Goal: Check status: Check status

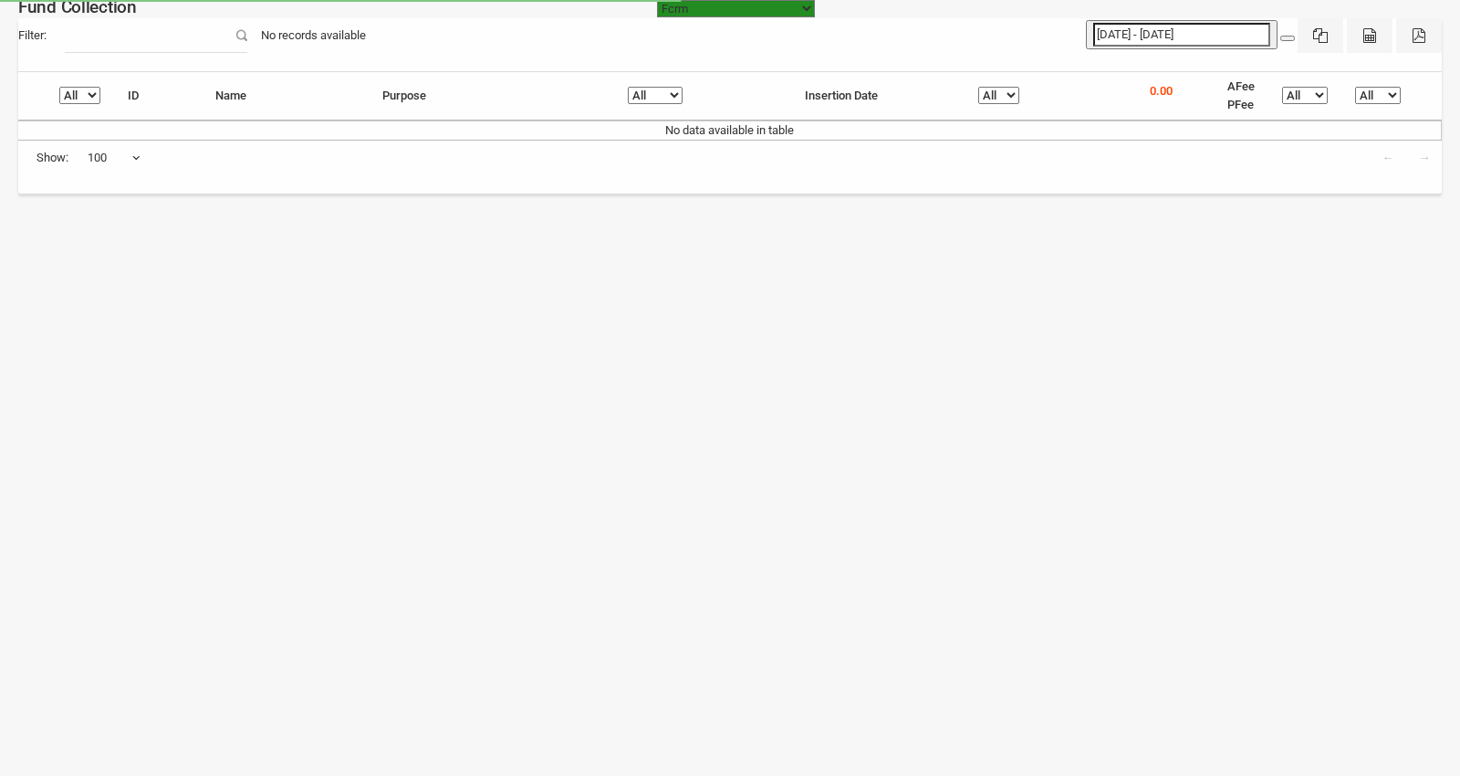
select select "[URL][DOMAIN_NAME]"
select select "100"
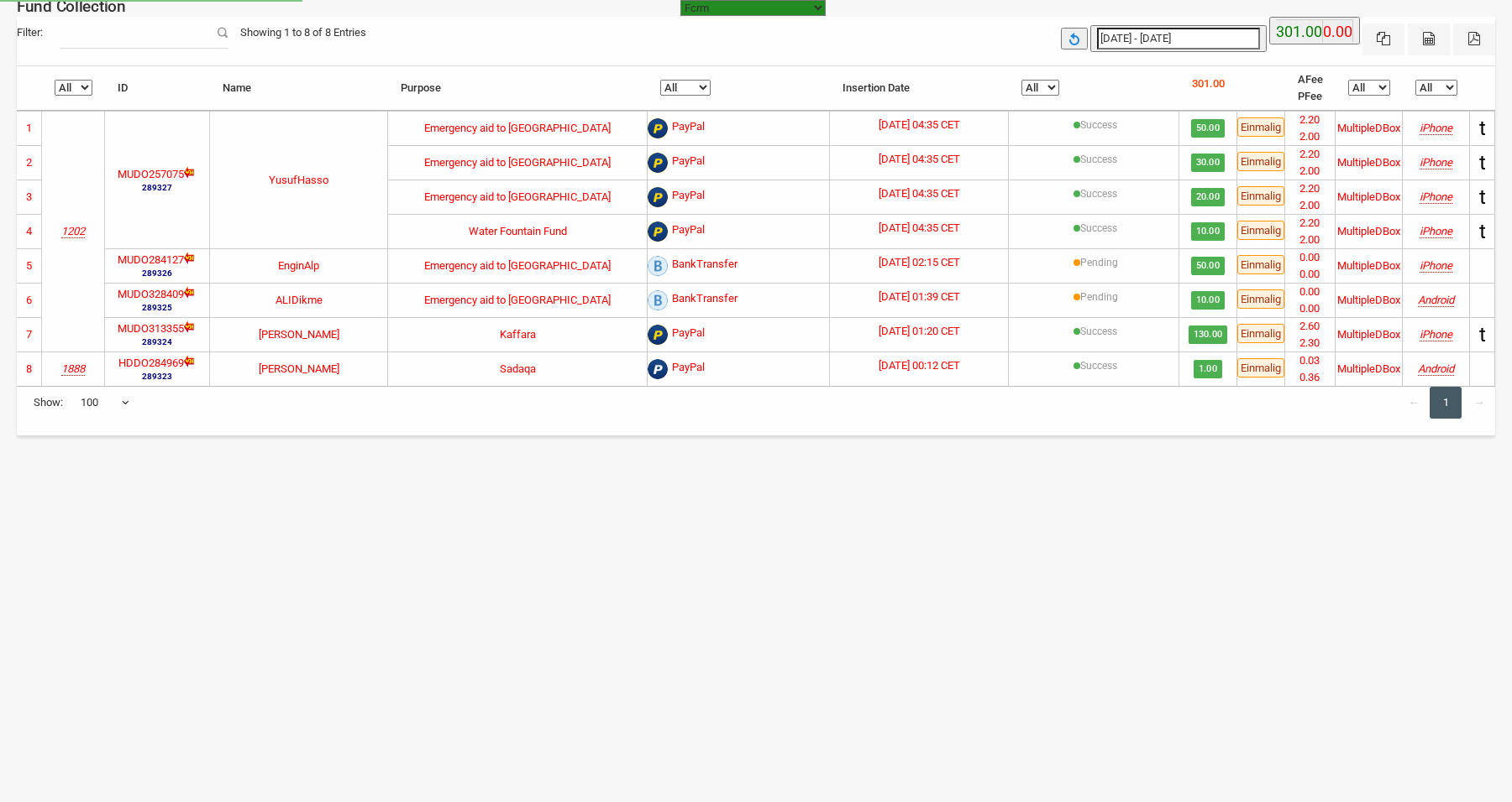
select select "100"
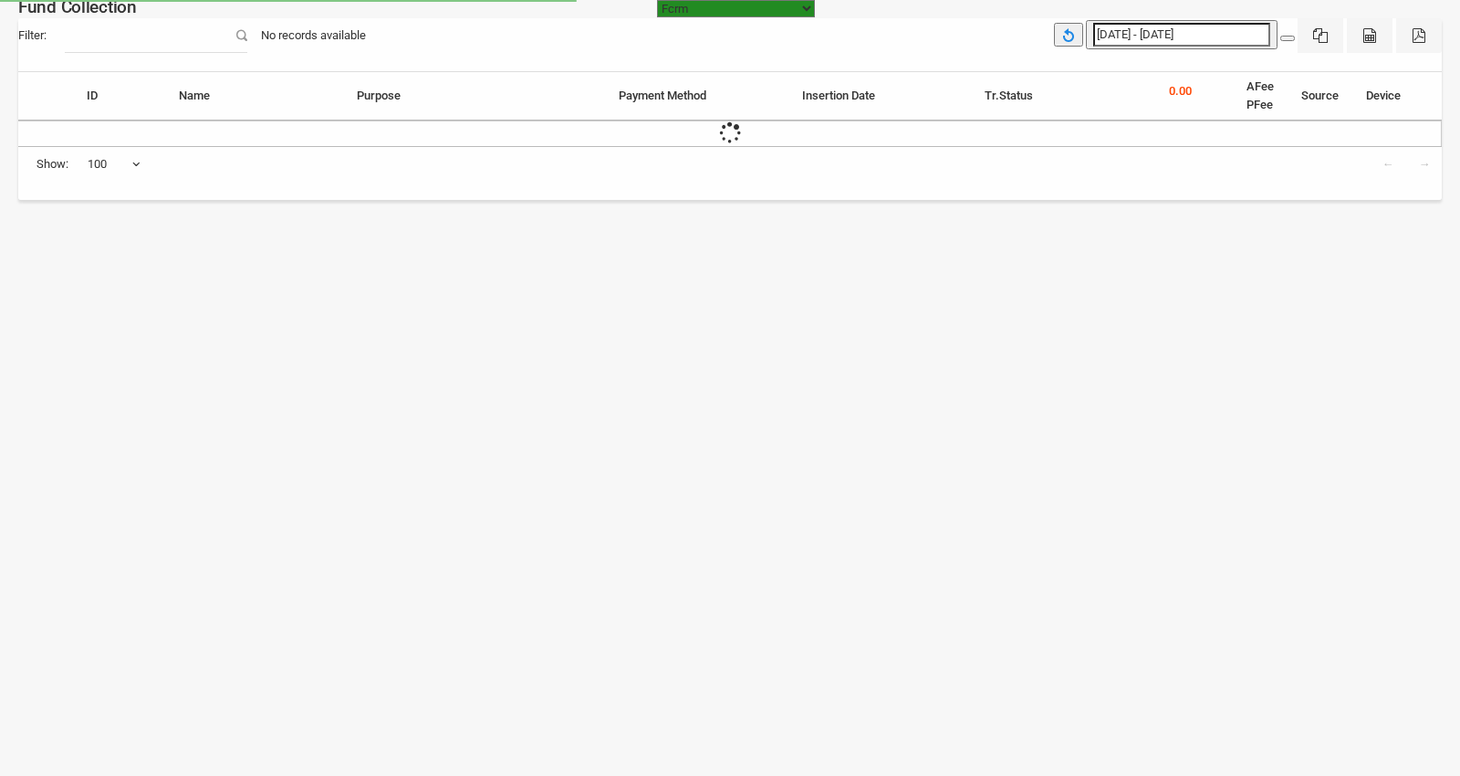
select select "[URL][DOMAIN_NAME]"
select select "100"
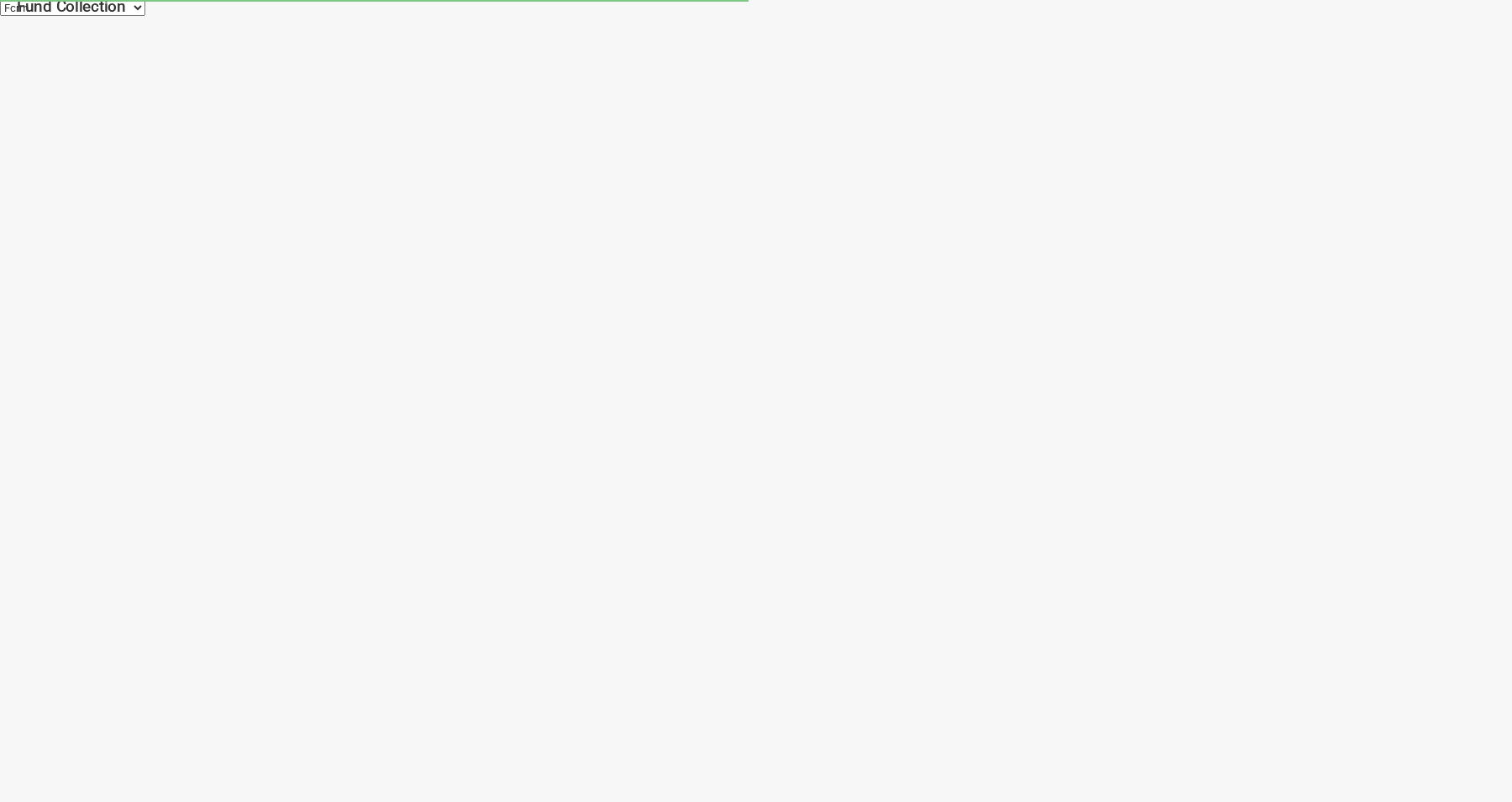
select select "100"
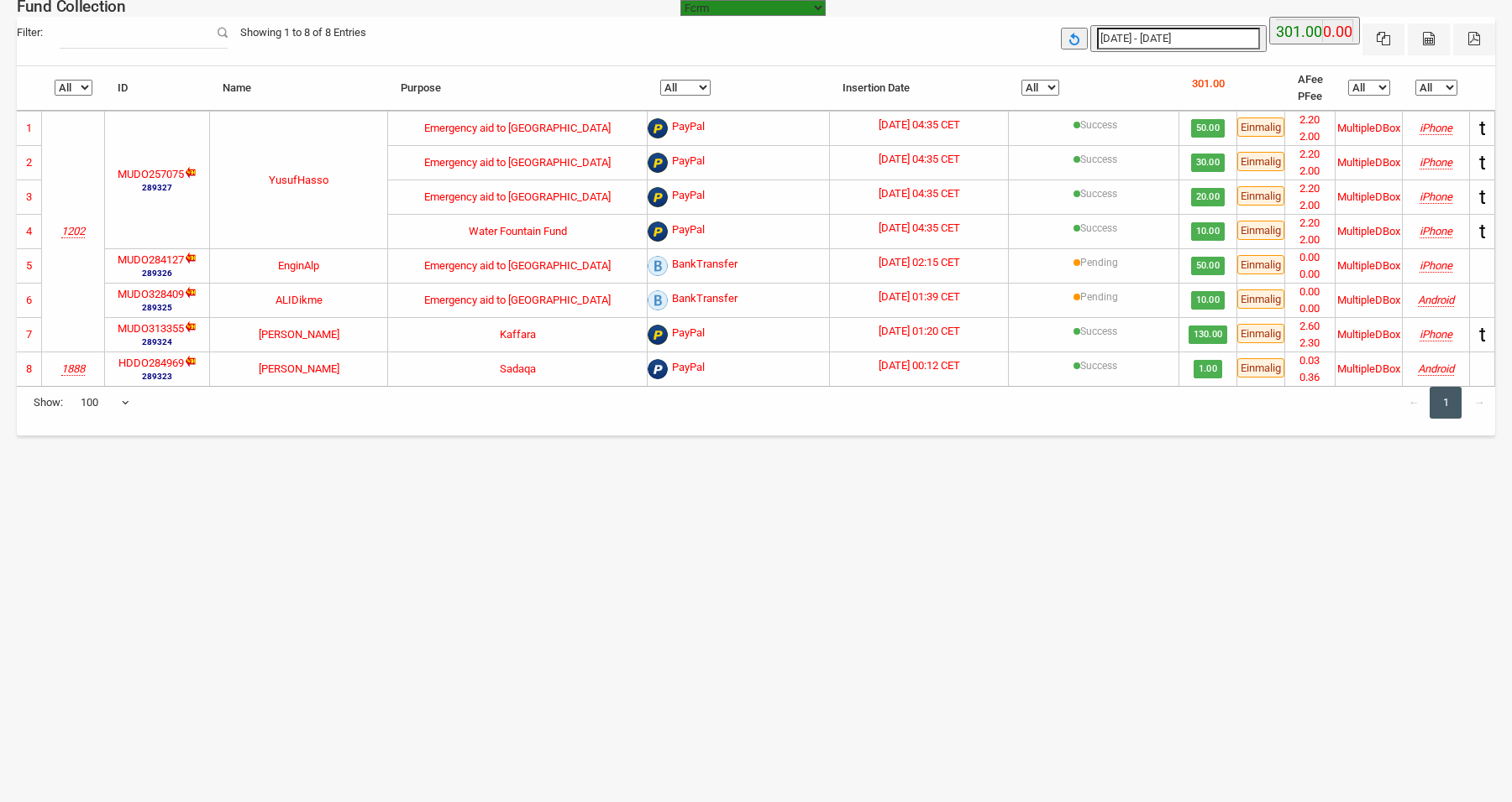
type input "26-09-2025"
click at [1163, 36] on input "[DATE] - [DATE]" at bounding box center [1178, 39] width 163 height 22
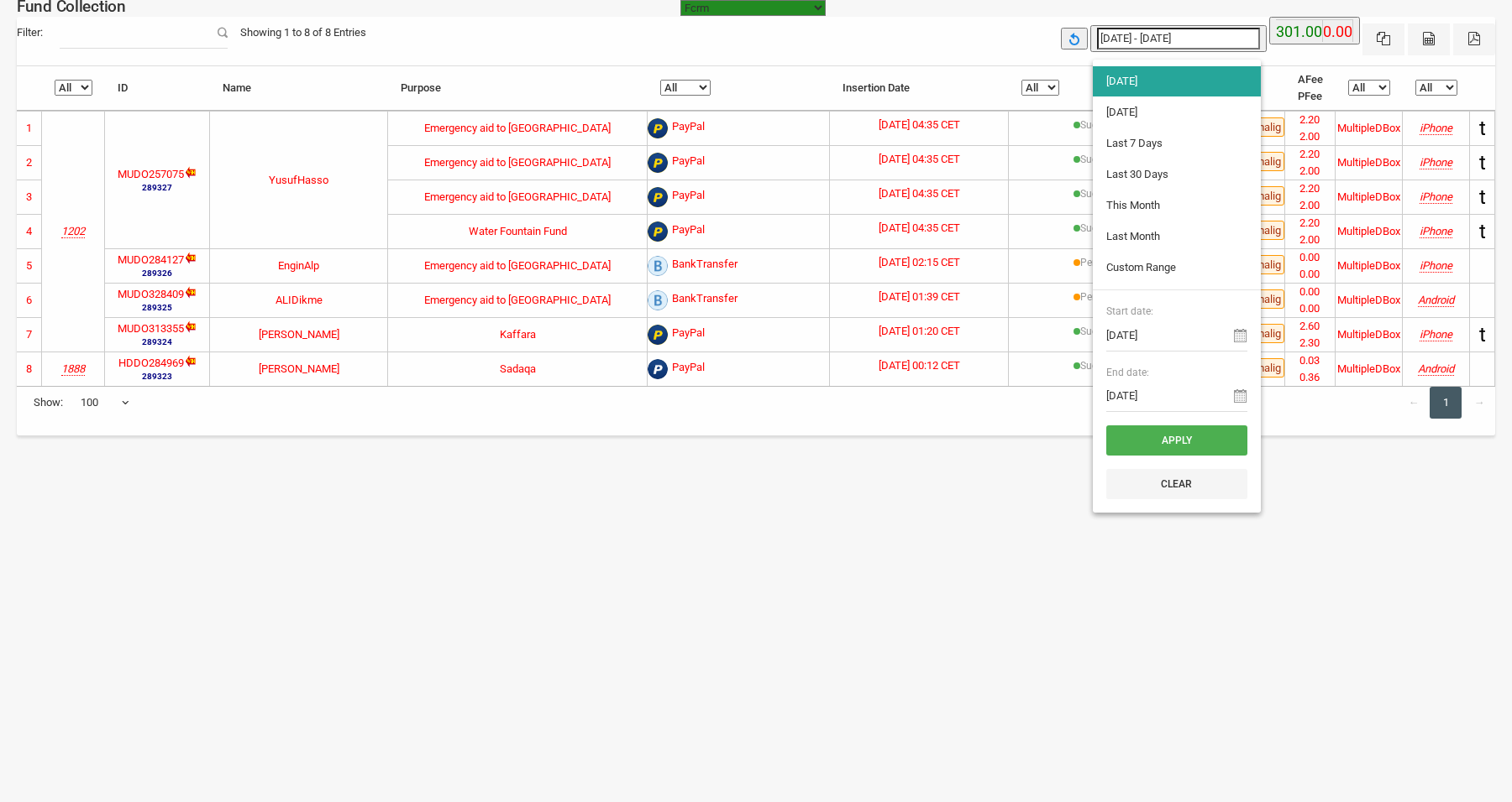
type input "25-09-2025"
type input "20-09-2025"
type input "26-09-2025"
type input "25-09-2025"
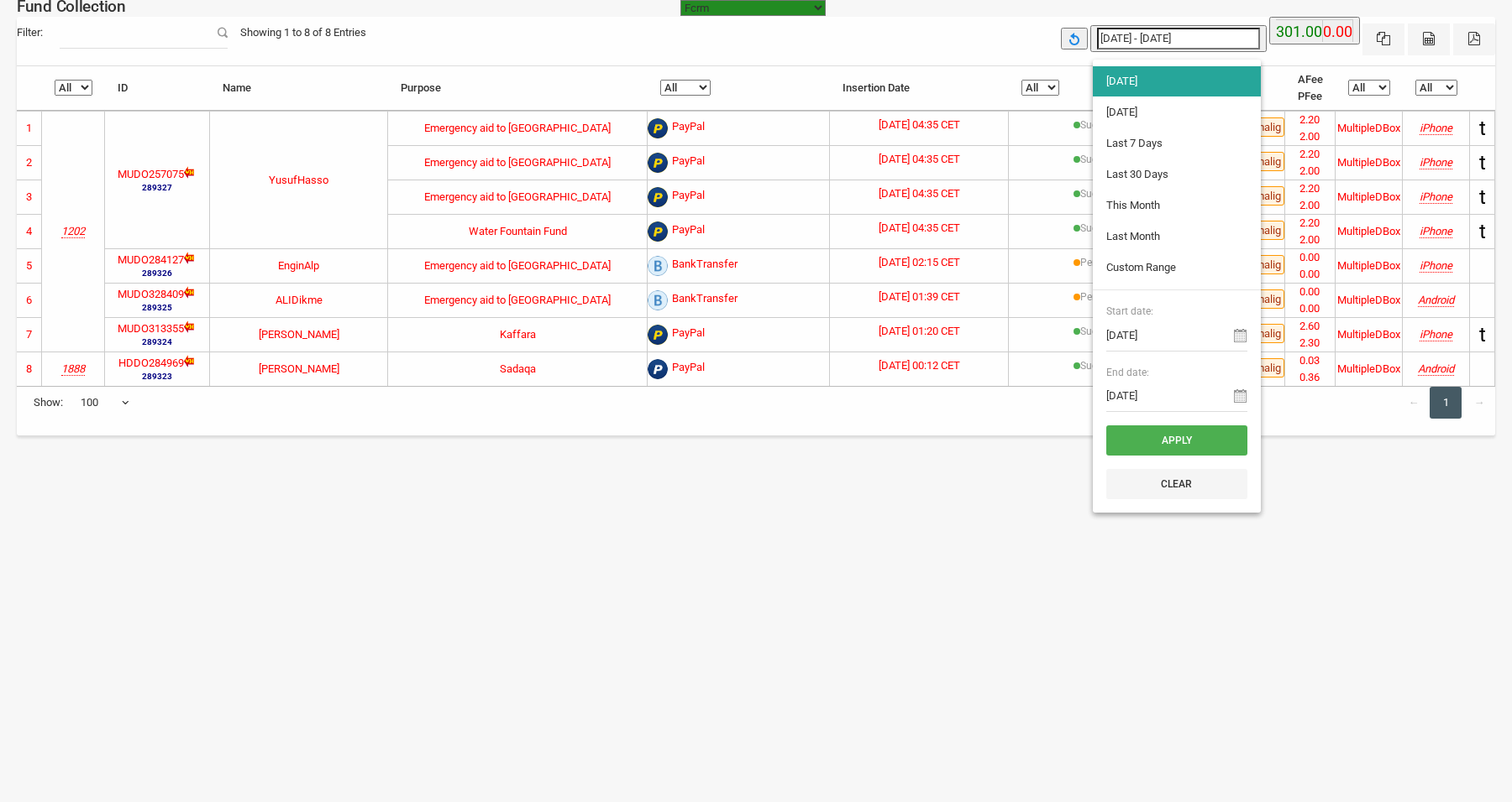
type input "25-09-2025"
type input "26-09-2025"
type input "25-09-2025"
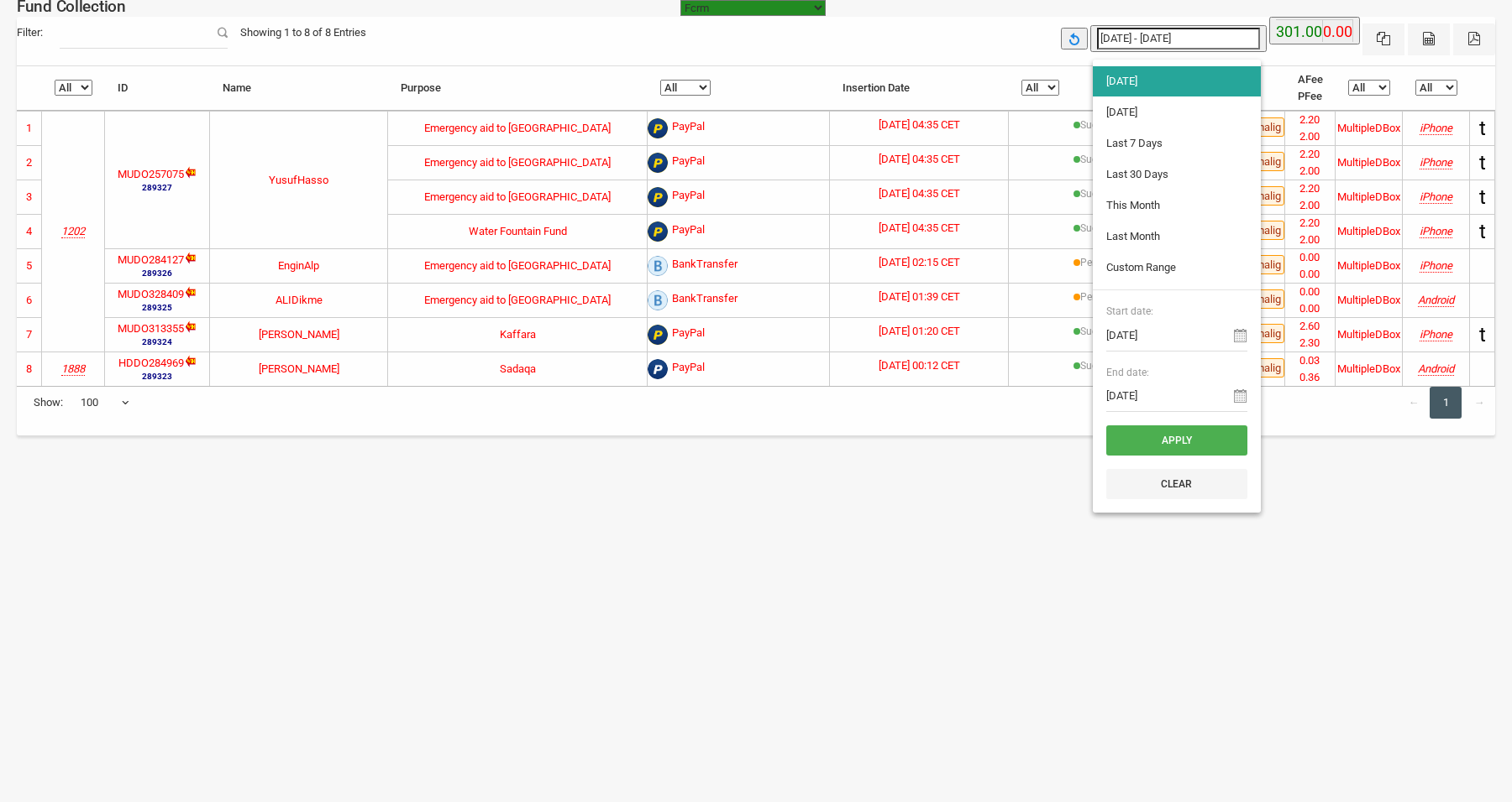
click at [1119, 99] on li "[DATE]" at bounding box center [1176, 112] width 168 height 30
type input "25-09-2025 - 25-09-2025"
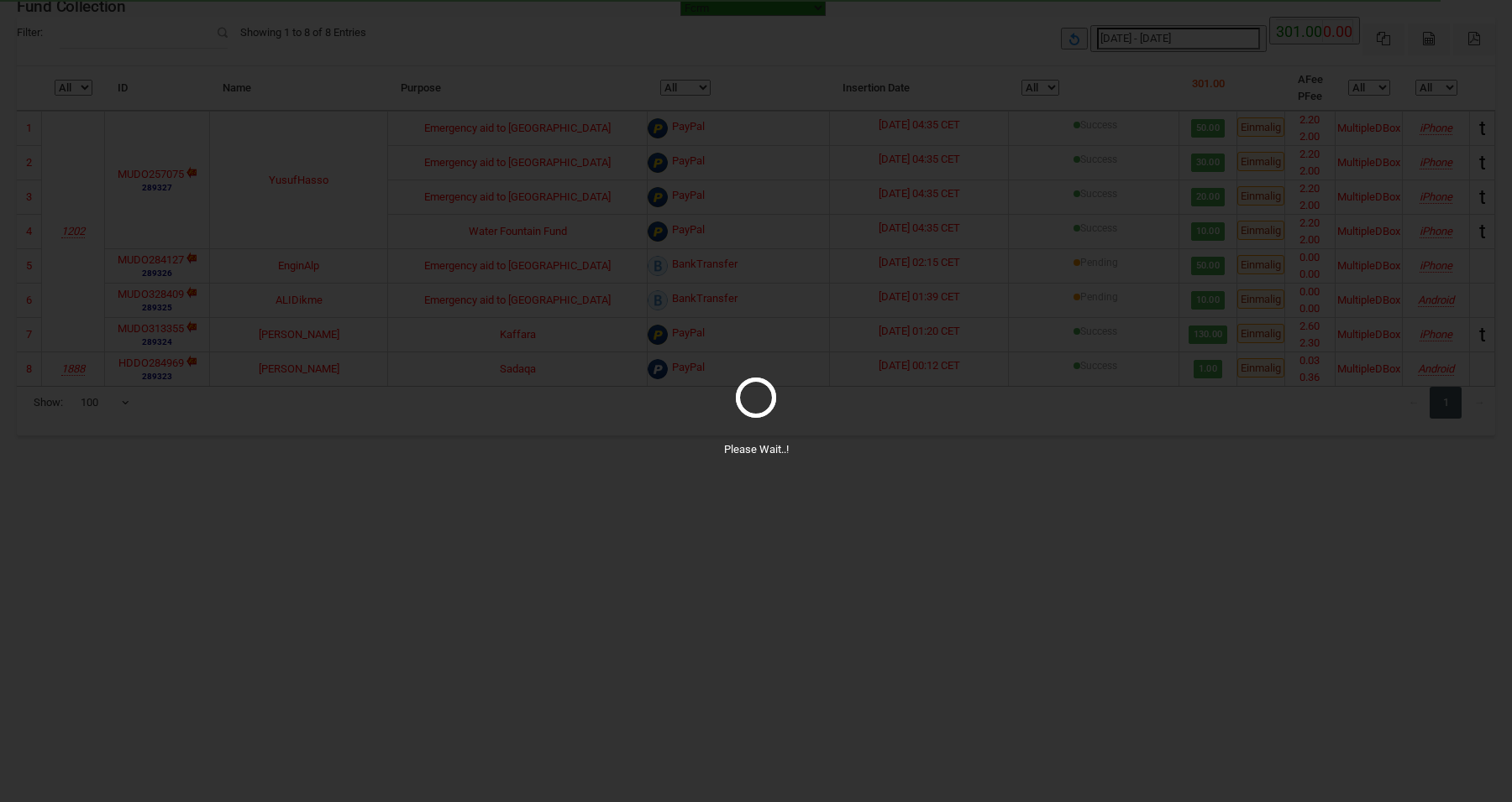
select select "100"
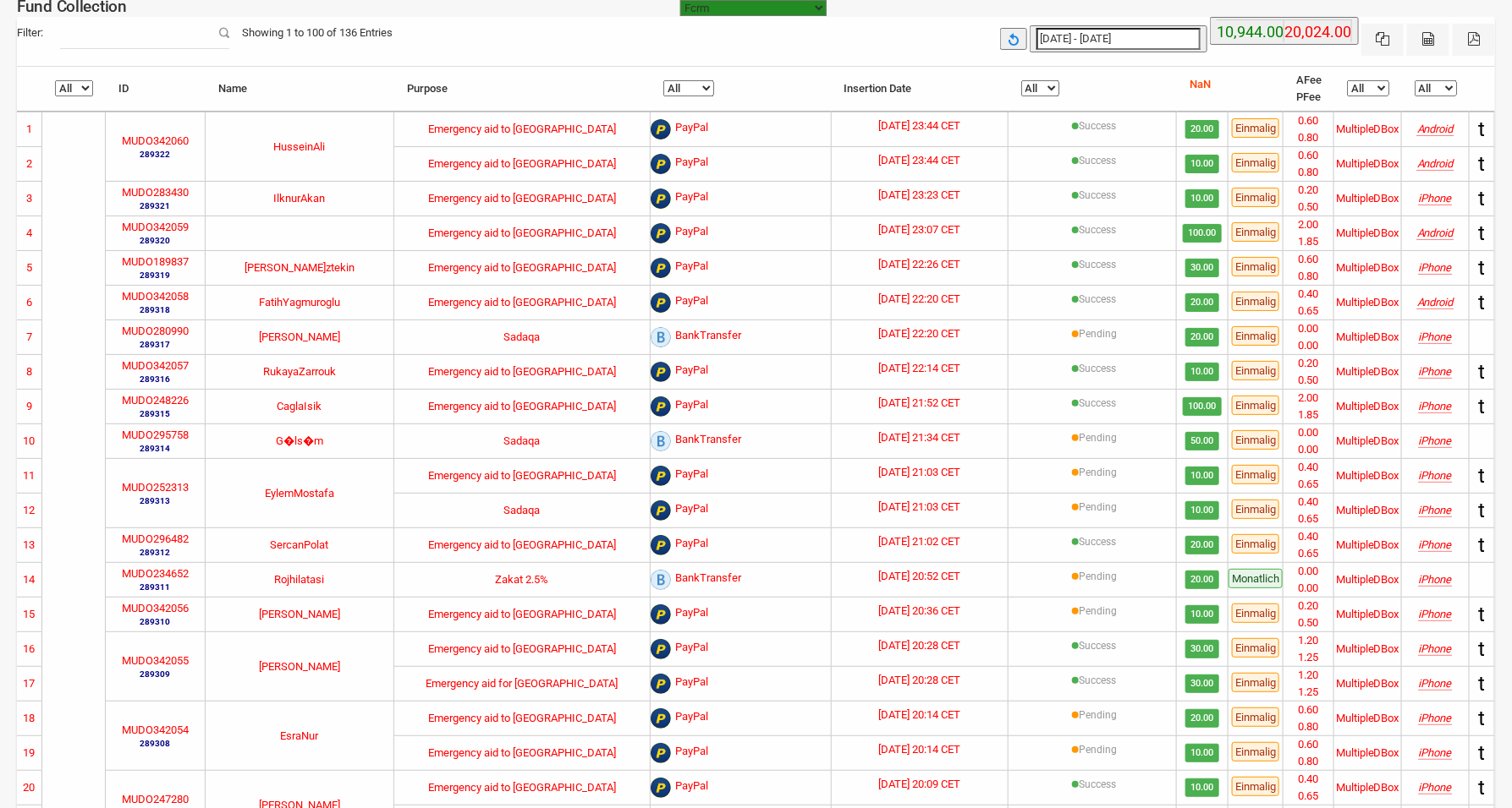
click at [1030, 90] on select "All Pending Success" at bounding box center [1040, 88] width 38 height 16
